Goal: Task Accomplishment & Management: Use online tool/utility

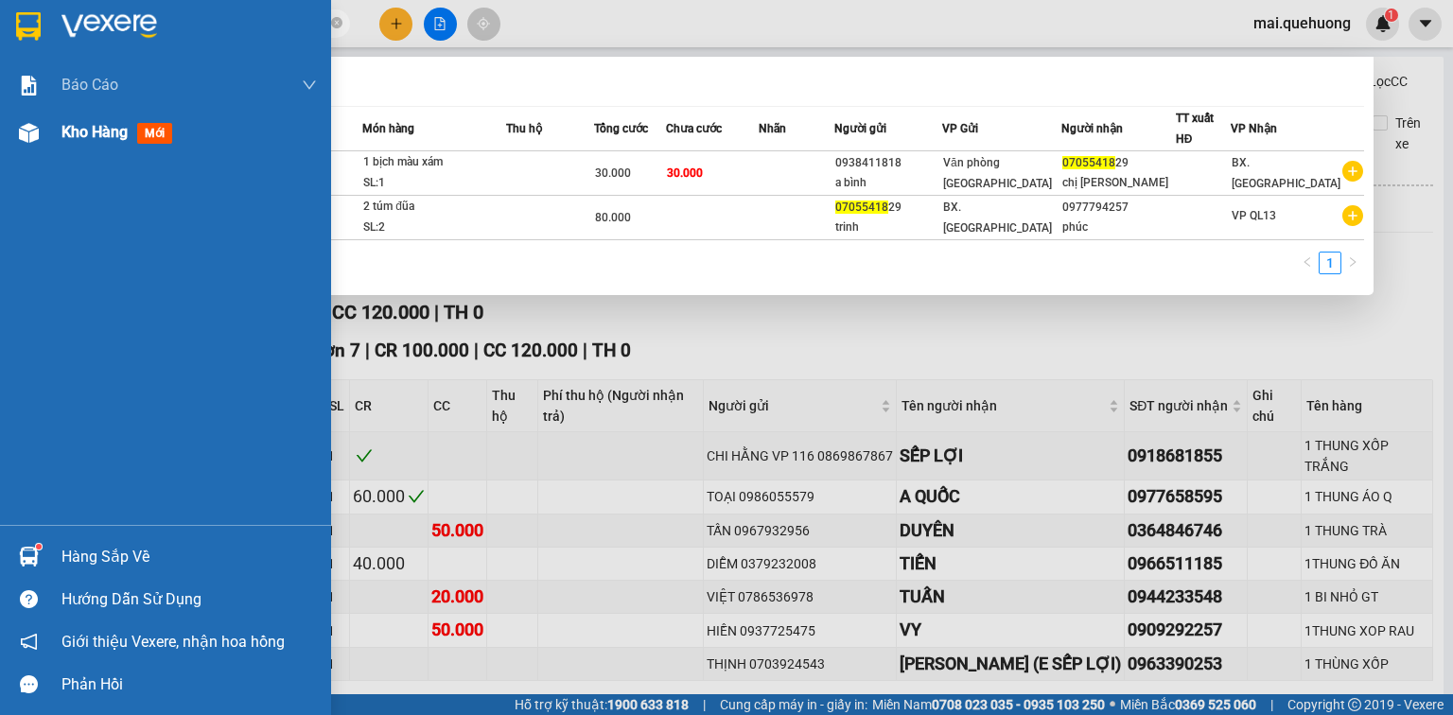
scroll to position [237, 0]
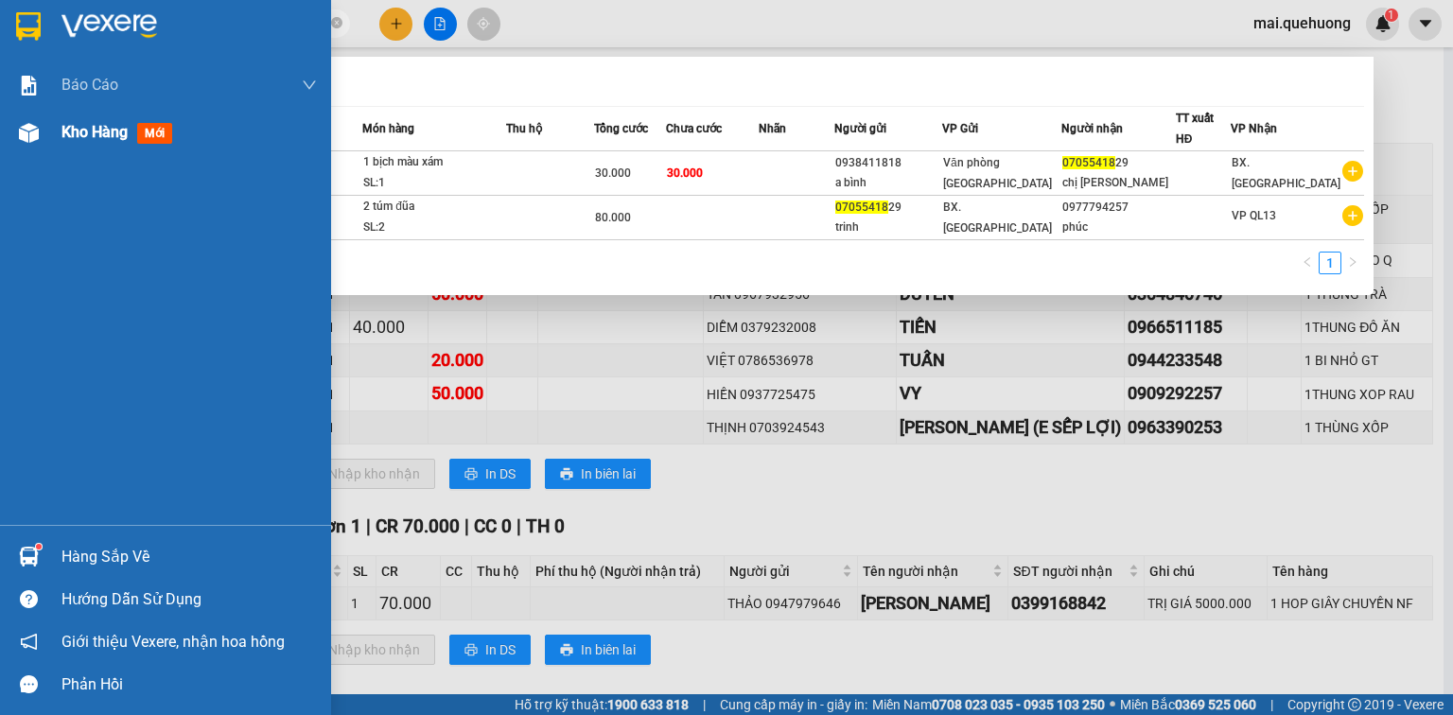
click at [76, 132] on span "Kho hàng" at bounding box center [94, 132] width 66 height 18
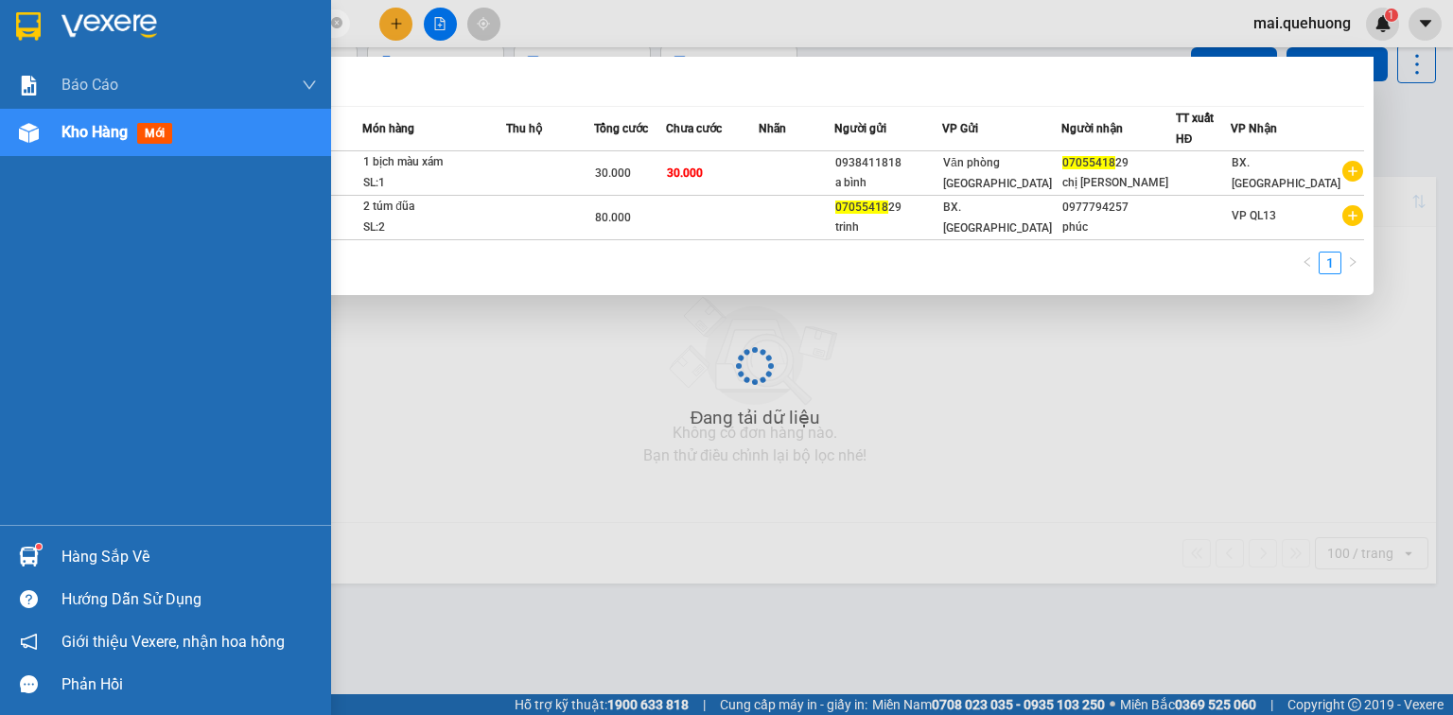
scroll to position [87, 0]
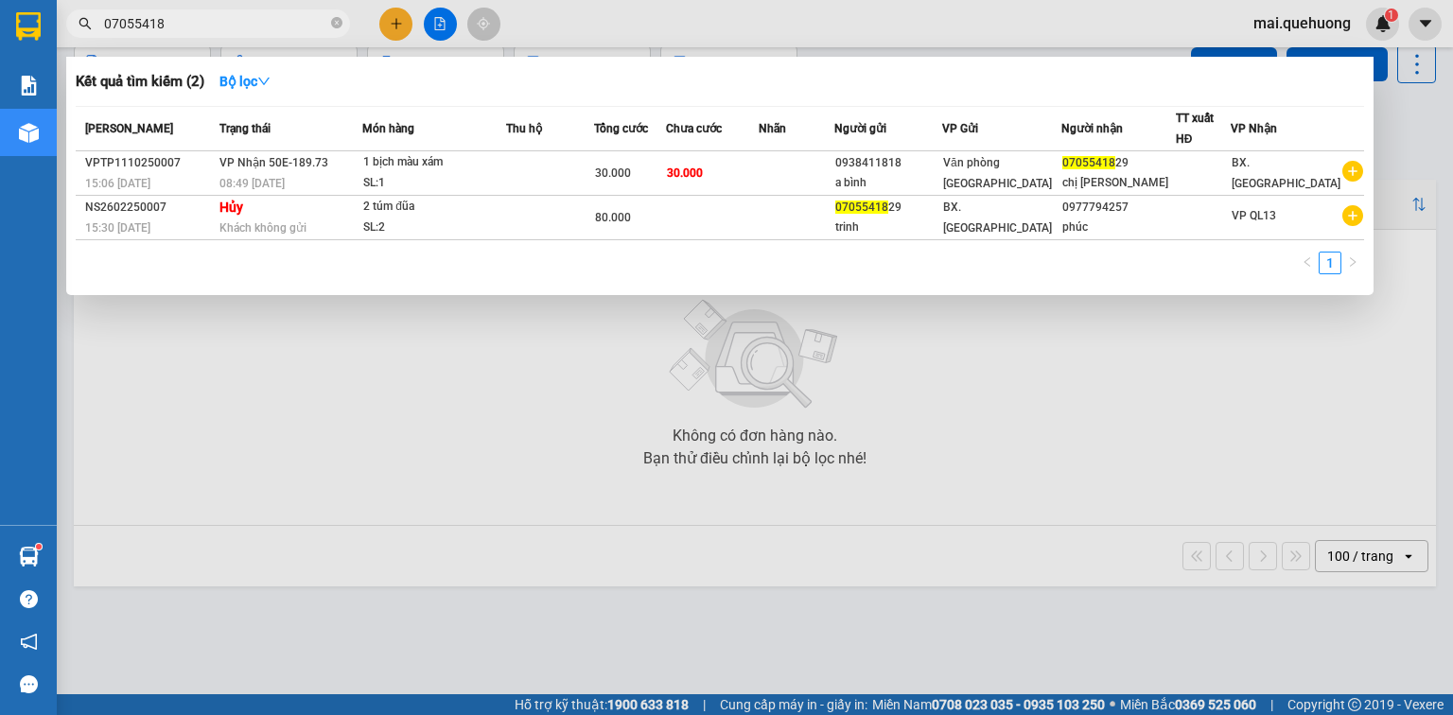
click at [670, 24] on div at bounding box center [726, 357] width 1453 height 715
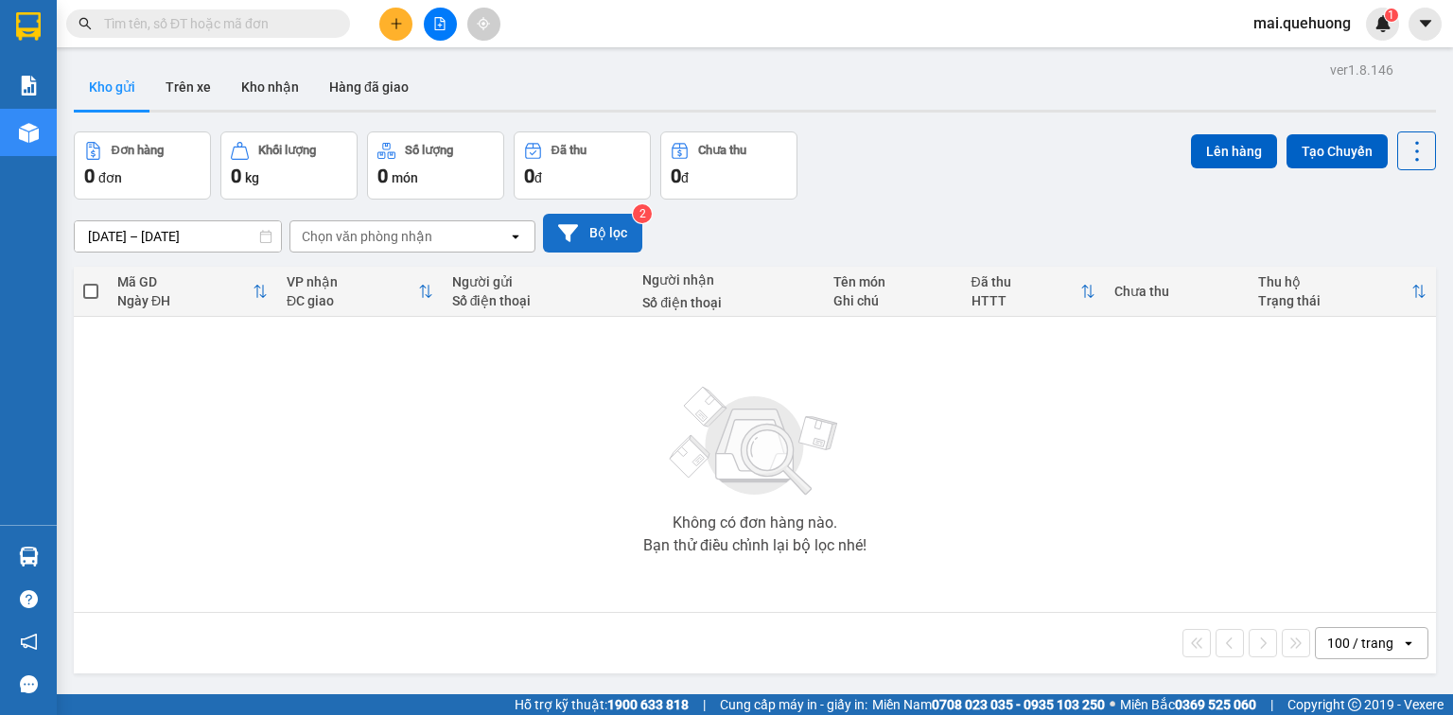
click at [619, 237] on button "Bộ lọc" at bounding box center [592, 233] width 99 height 39
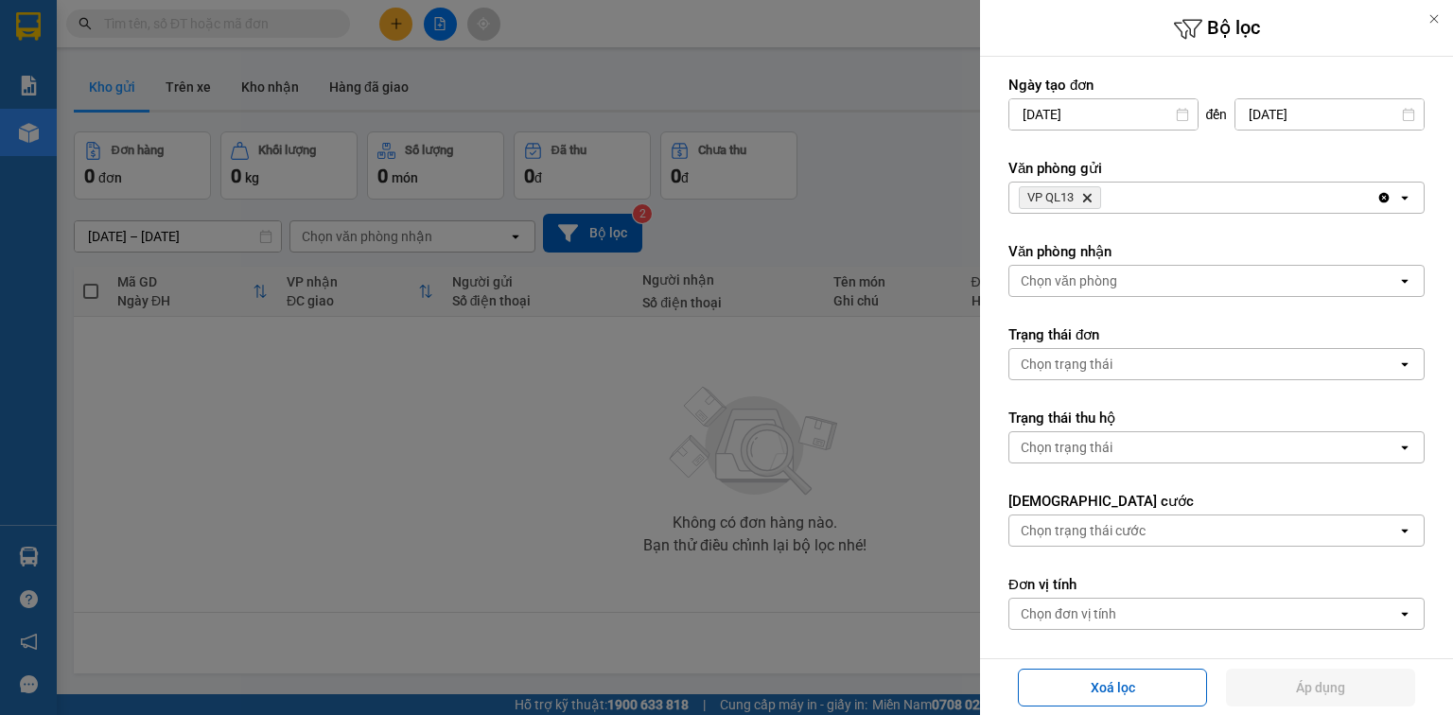
click at [1091, 198] on icon "Delete" at bounding box center [1086, 197] width 11 height 11
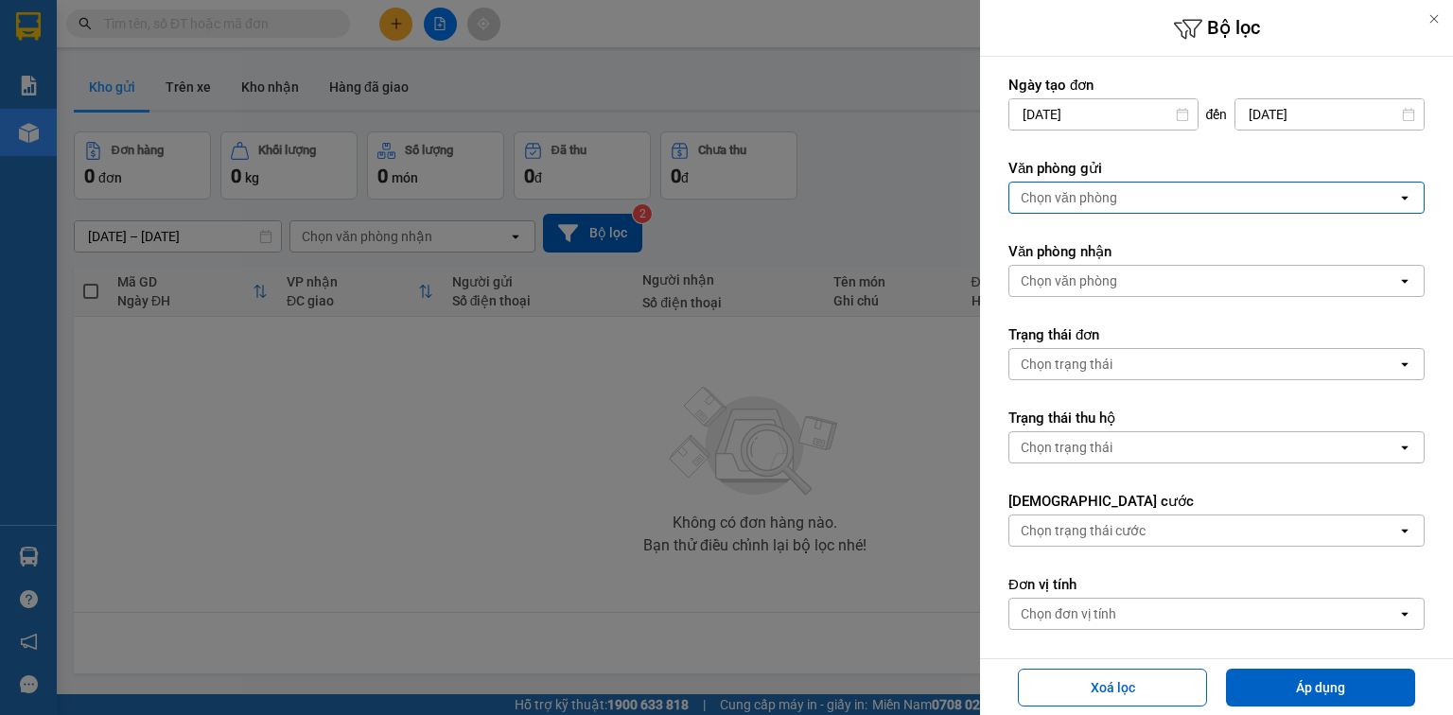
click at [1119, 201] on div "Chọn văn phòng" at bounding box center [1203, 198] width 388 height 30
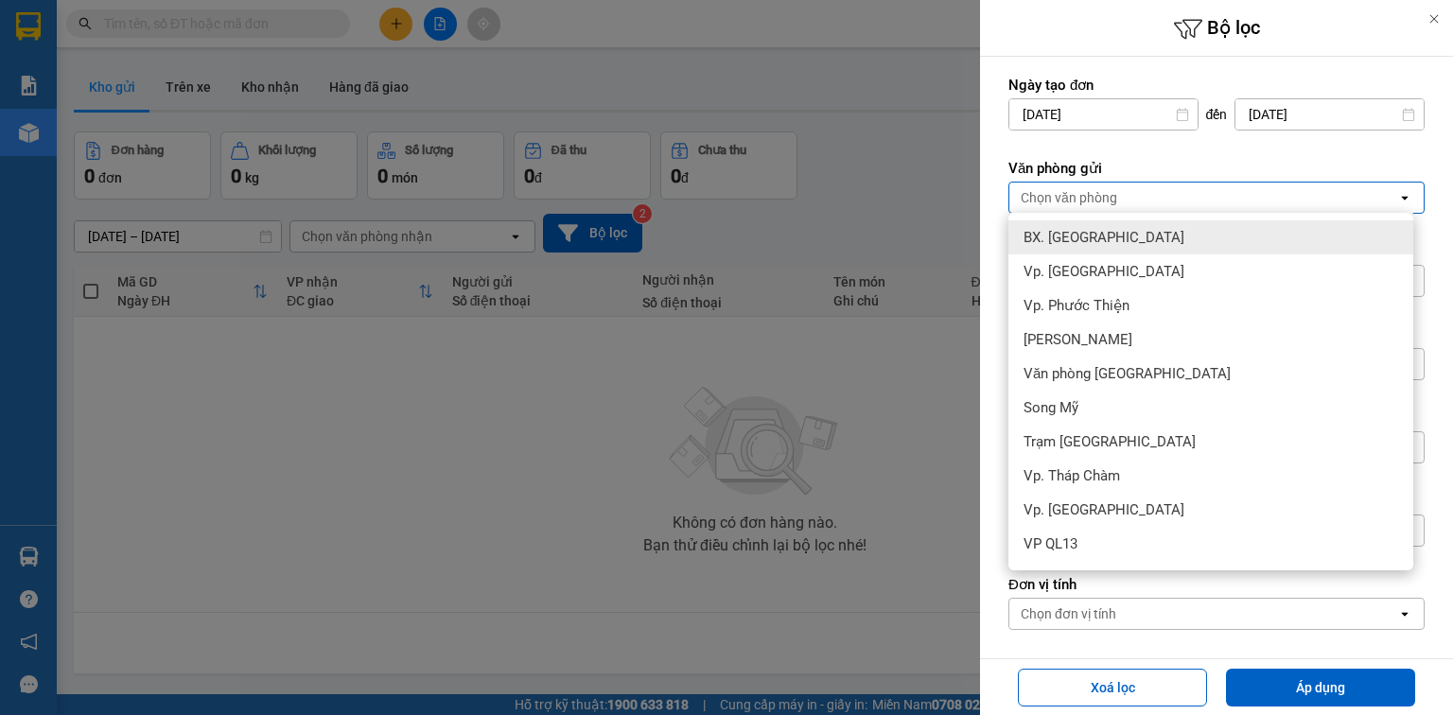
click at [1118, 236] on div "BX. [GEOGRAPHIC_DATA]" at bounding box center [1210, 237] width 405 height 34
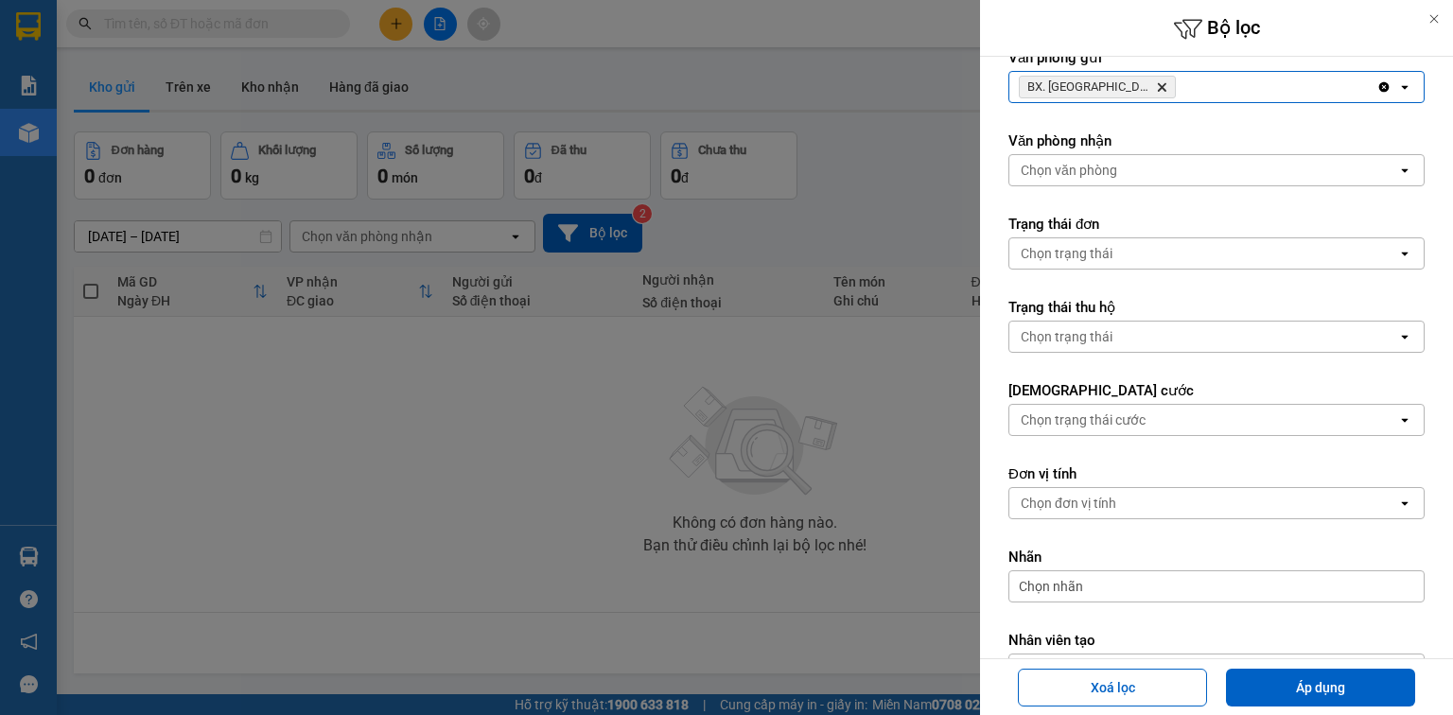
scroll to position [227, 0]
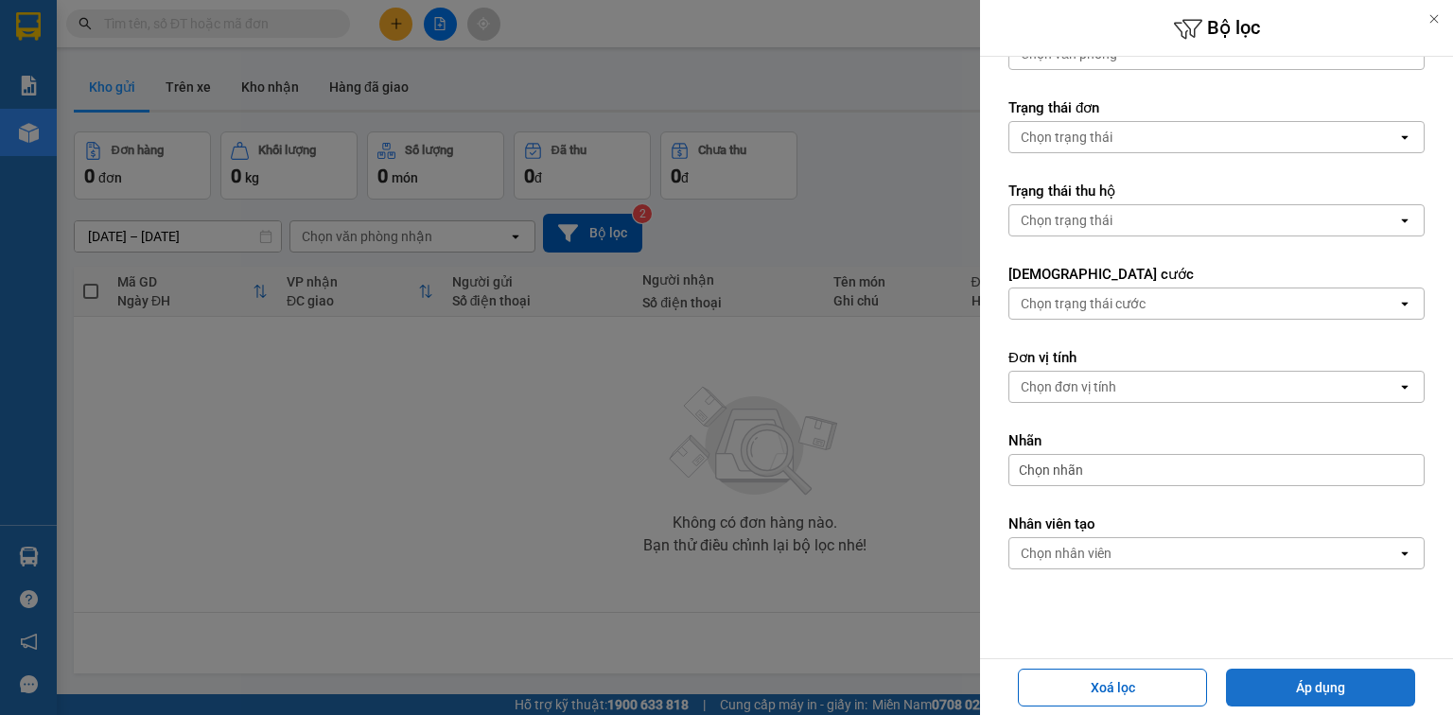
click at [1281, 678] on button "Áp dụng" at bounding box center [1320, 688] width 189 height 38
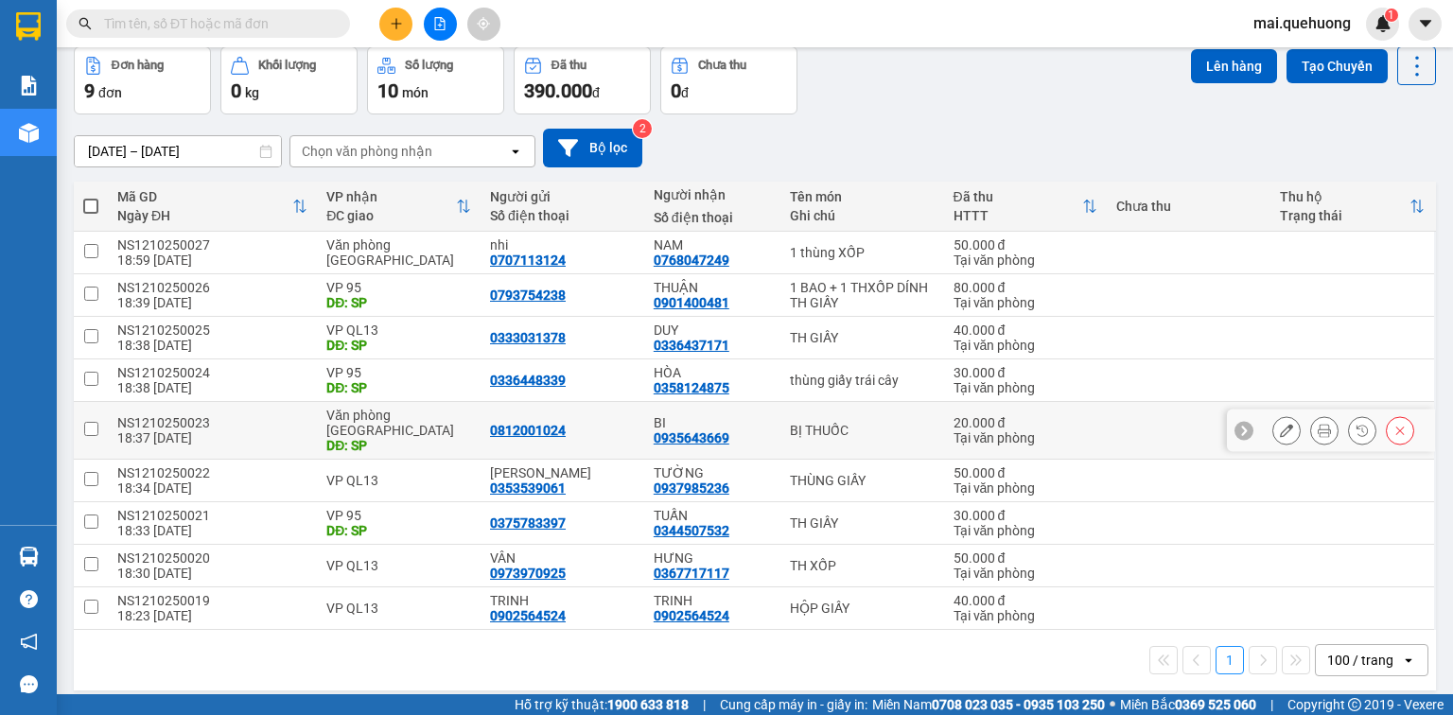
scroll to position [87, 0]
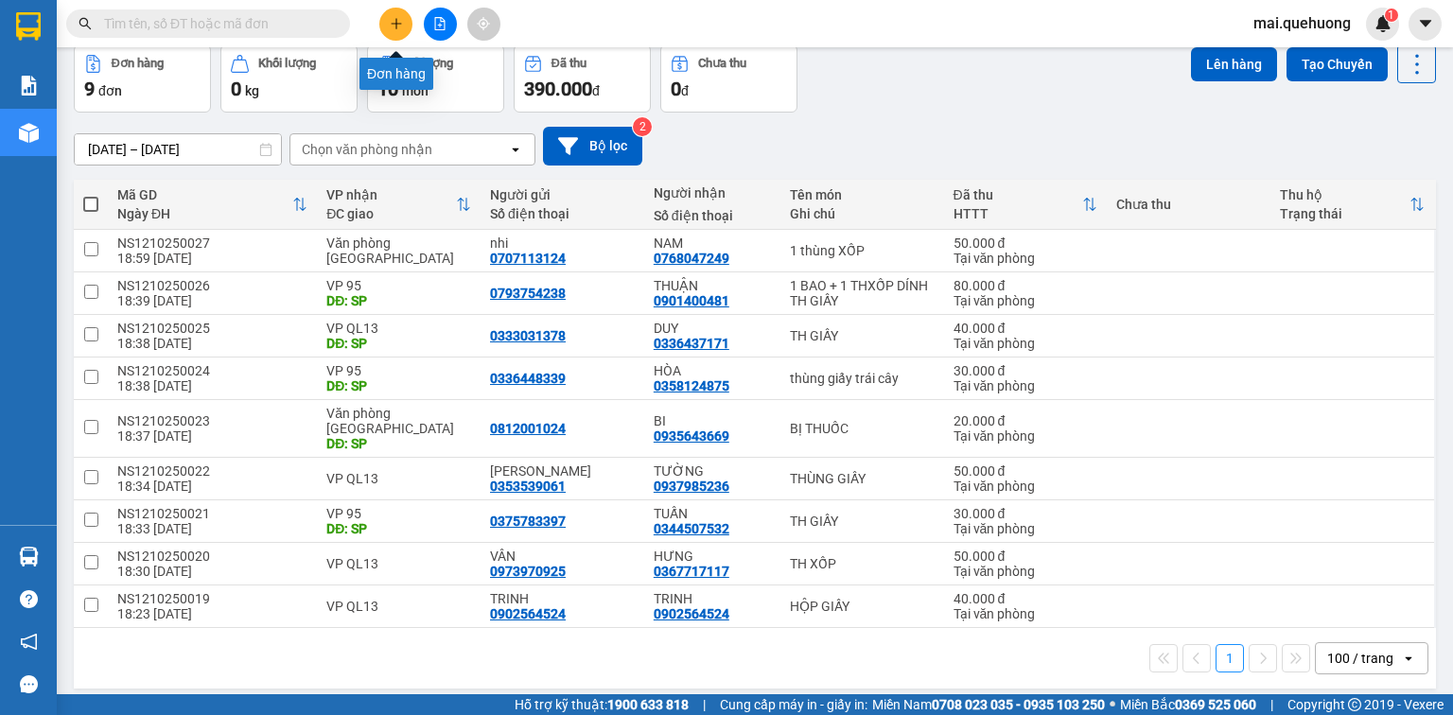
click at [388, 23] on button at bounding box center [395, 24] width 33 height 33
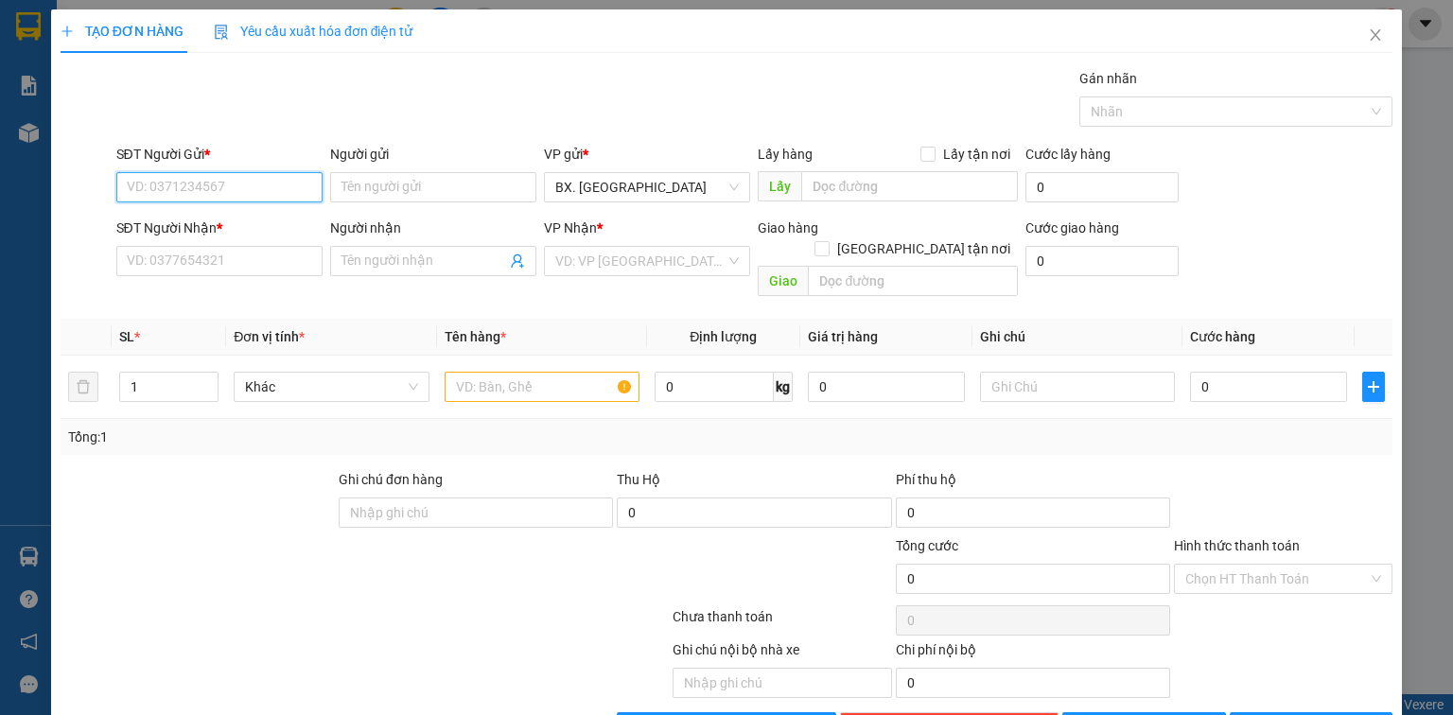
click at [281, 185] on input "SĐT Người Gửi *" at bounding box center [219, 187] width 206 height 30
